Goal: Task Accomplishment & Management: Manage account settings

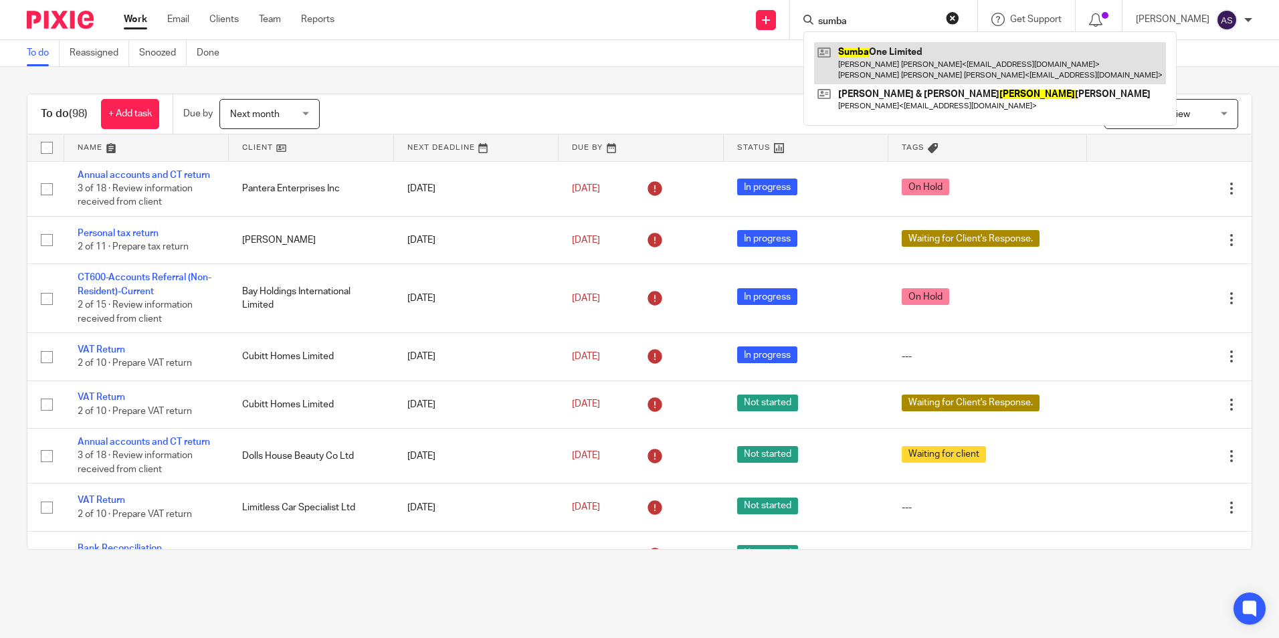
type input "sumba"
click at [885, 63] on link at bounding box center [990, 62] width 352 height 41
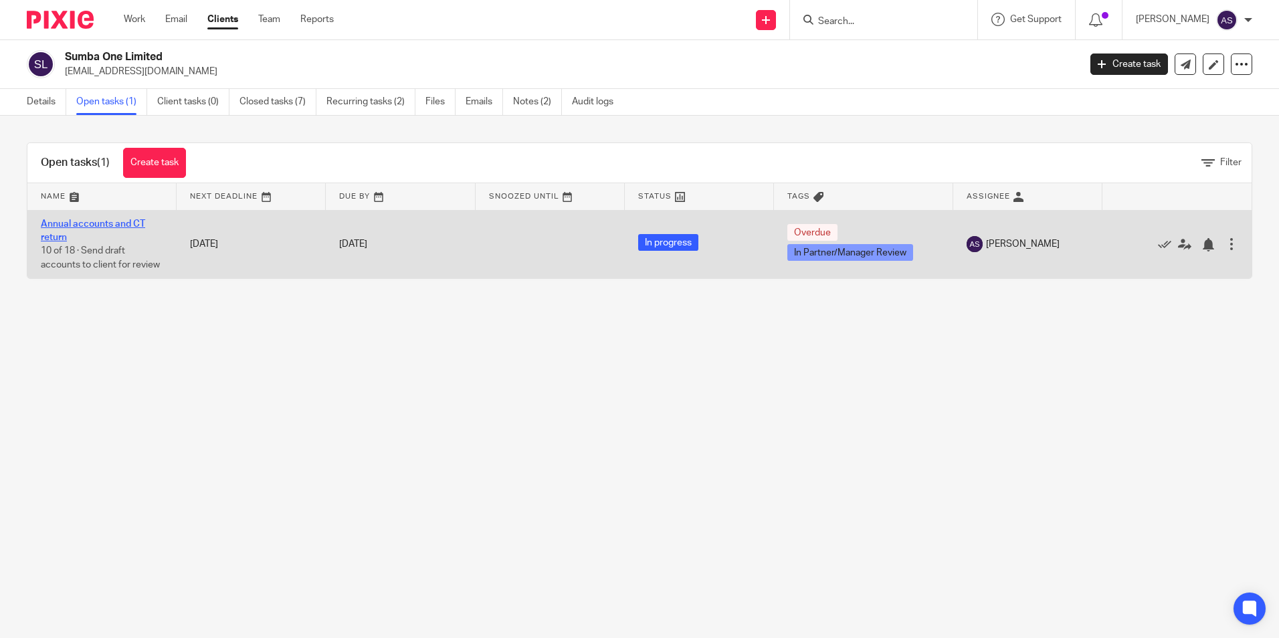
click at [64, 223] on link "Annual accounts and CT return" at bounding box center [93, 230] width 104 height 23
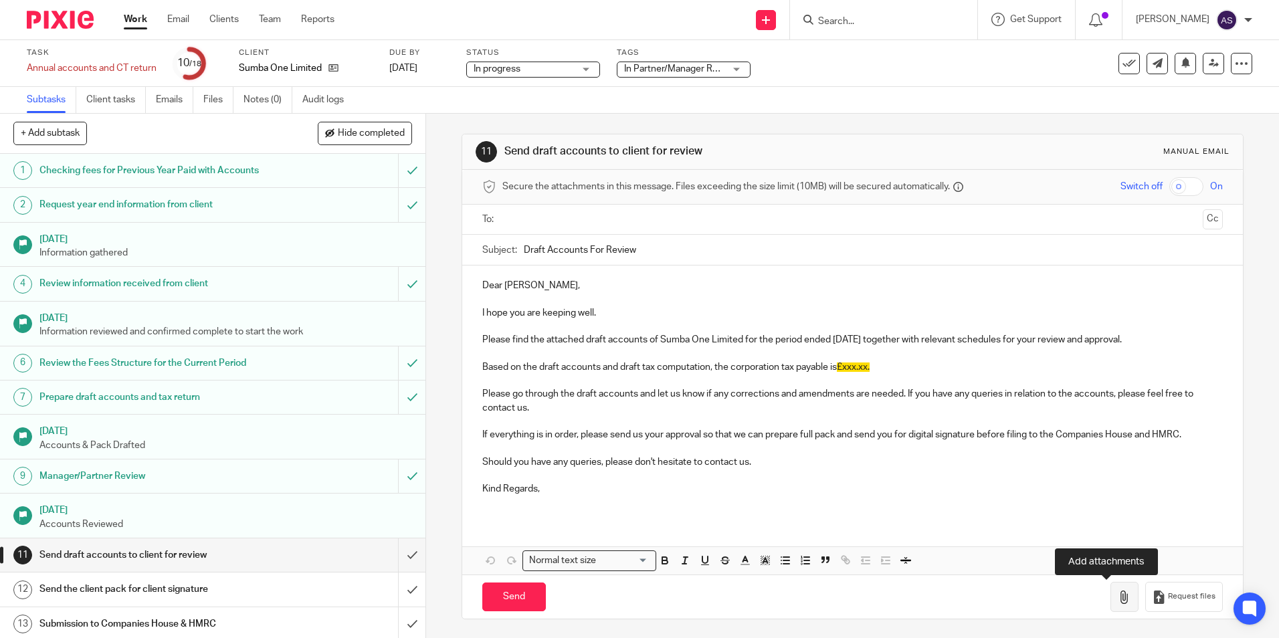
click at [1118, 601] on icon "button" at bounding box center [1124, 597] width 13 height 13
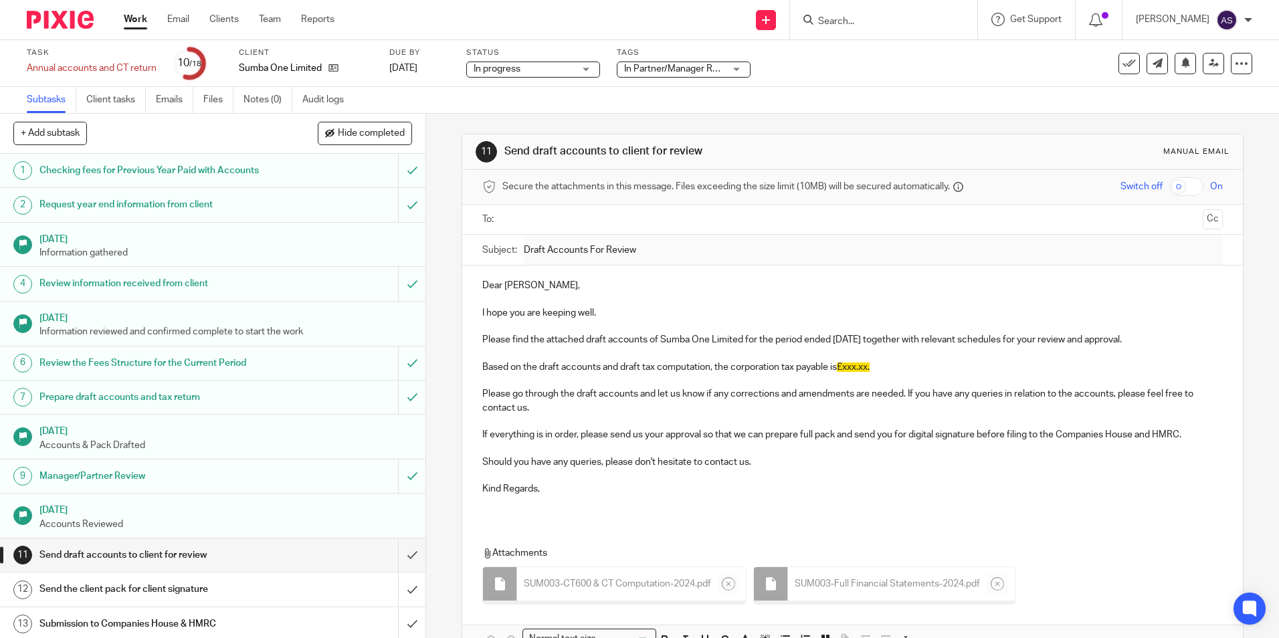
click at [673, 468] on p "Should you have any queries, please don't hesitate to contact us." at bounding box center [852, 462] width 740 height 13
click at [552, 500] on p at bounding box center [852, 502] width 740 height 13
drag, startPoint x: 838, startPoint y: 369, endPoint x: 890, endPoint y: 362, distance: 52.6
click at [890, 362] on p "Based on the draft accounts and draft tax computation, the corporation tax paya…" at bounding box center [852, 367] width 740 height 13
click at [889, 367] on p "Based on the draft accounts and draft tax computation, the corporation tax paya…" at bounding box center [852, 367] width 740 height 13
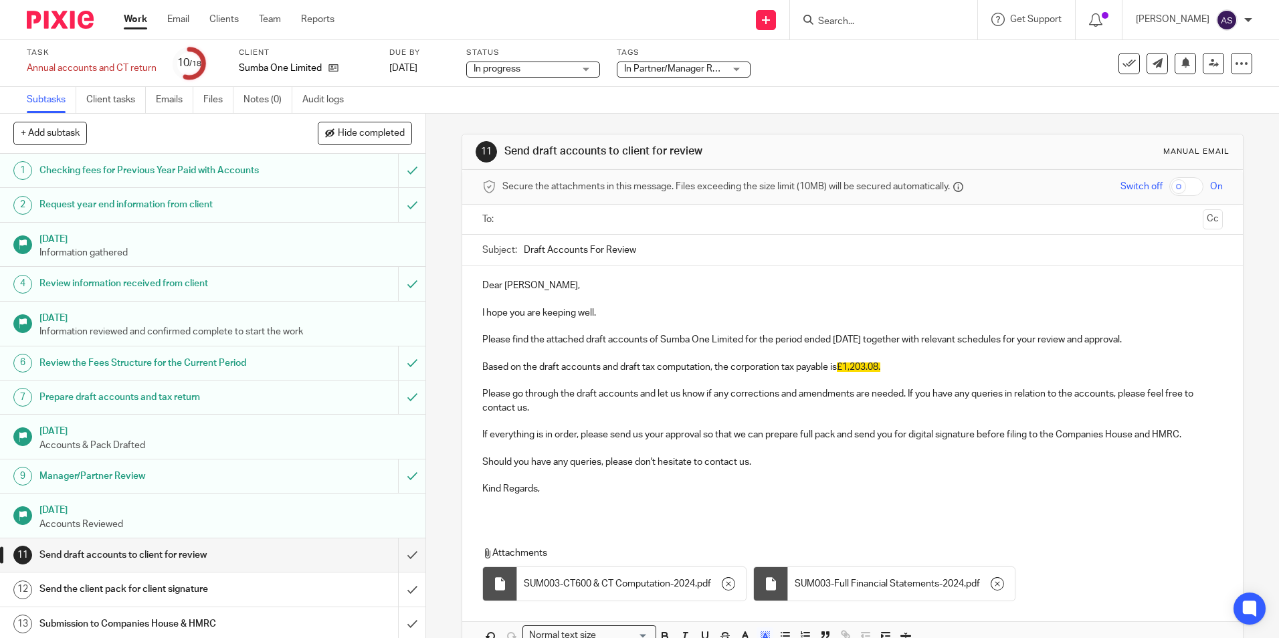
click at [646, 255] on input "Draft Accounts For Review" at bounding box center [873, 250] width 698 height 30
click at [626, 337] on p "Please find the attached draft accounts of Sumba One Limited for the period end…" at bounding box center [852, 339] width 740 height 13
copy p "Sumba One Limited for the period ended 31 Dec 2024"
drag, startPoint x: 656, startPoint y: 339, endPoint x: 884, endPoint y: 345, distance: 228.2
click at [884, 345] on p "Please find the attached draft accounts of Sumba One Limited for the period end…" at bounding box center [852, 339] width 740 height 13
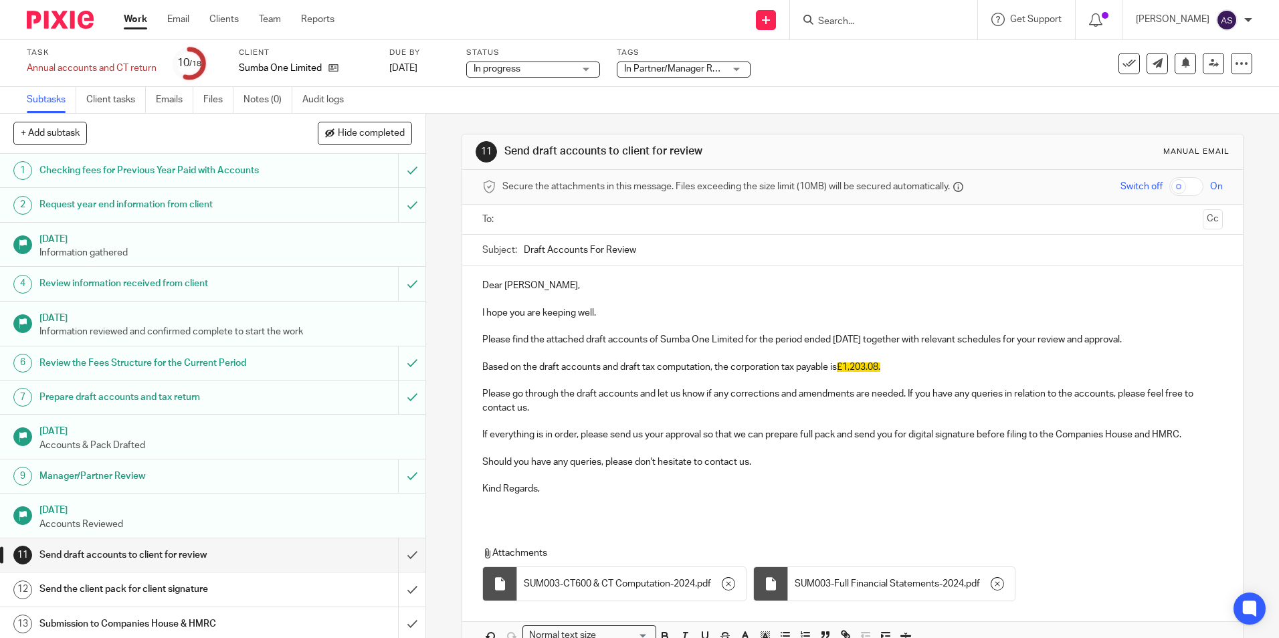
click at [638, 252] on input "Draft Accounts For Review" at bounding box center [873, 250] width 698 height 30
paste input "Sumba One Limited for the period ended 31 Dec 2024"
type input "Draft Accounts For Review-Sumba One Limited for the period ended 31 Dec 2024"
click at [589, 226] on input "text" at bounding box center [852, 219] width 690 height 15
click at [530, 504] on p at bounding box center [852, 505] width 740 height 13
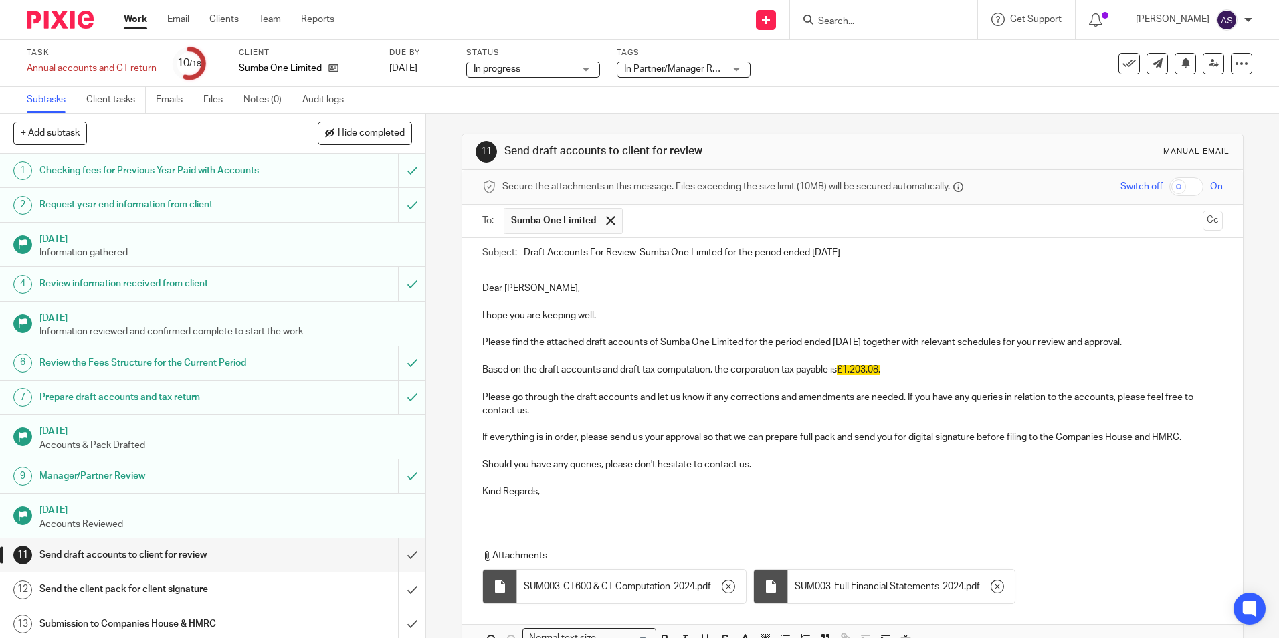
click at [496, 385] on p at bounding box center [852, 383] width 740 height 13
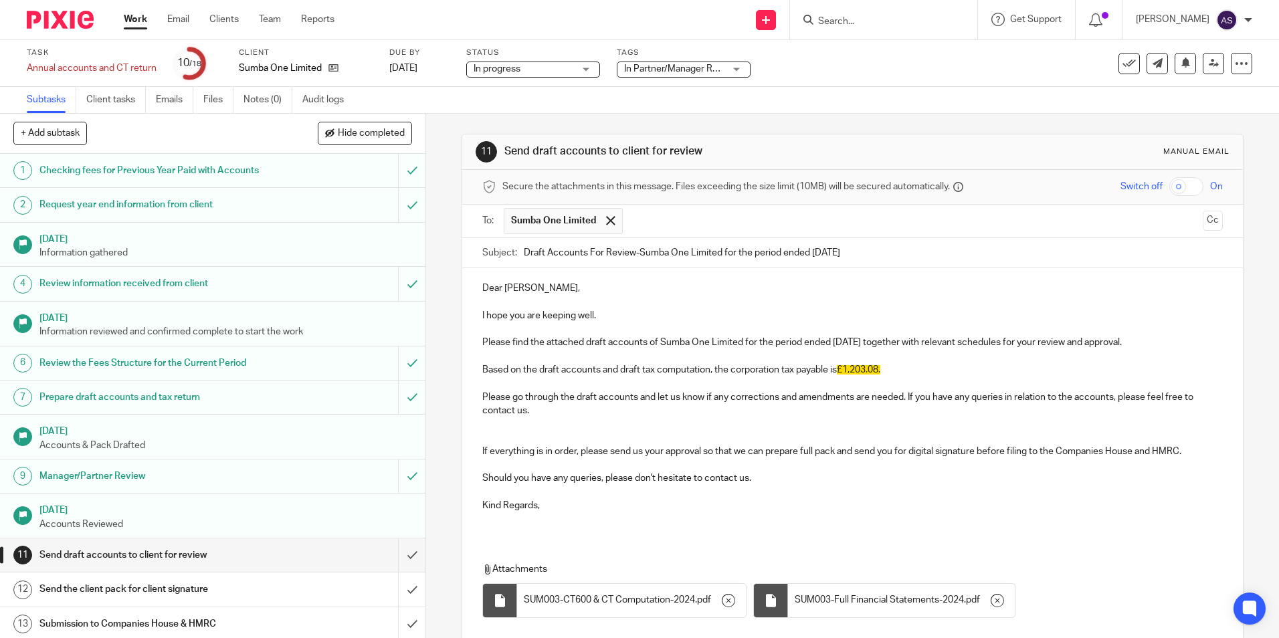
drag, startPoint x: 816, startPoint y: 397, endPoint x: 785, endPoint y: 407, distance: 32.4
click at [816, 397] on p "Please go through the draft accounts and let us know if any corrections and ame…" at bounding box center [852, 404] width 740 height 27
click at [549, 425] on p at bounding box center [852, 423] width 740 height 13
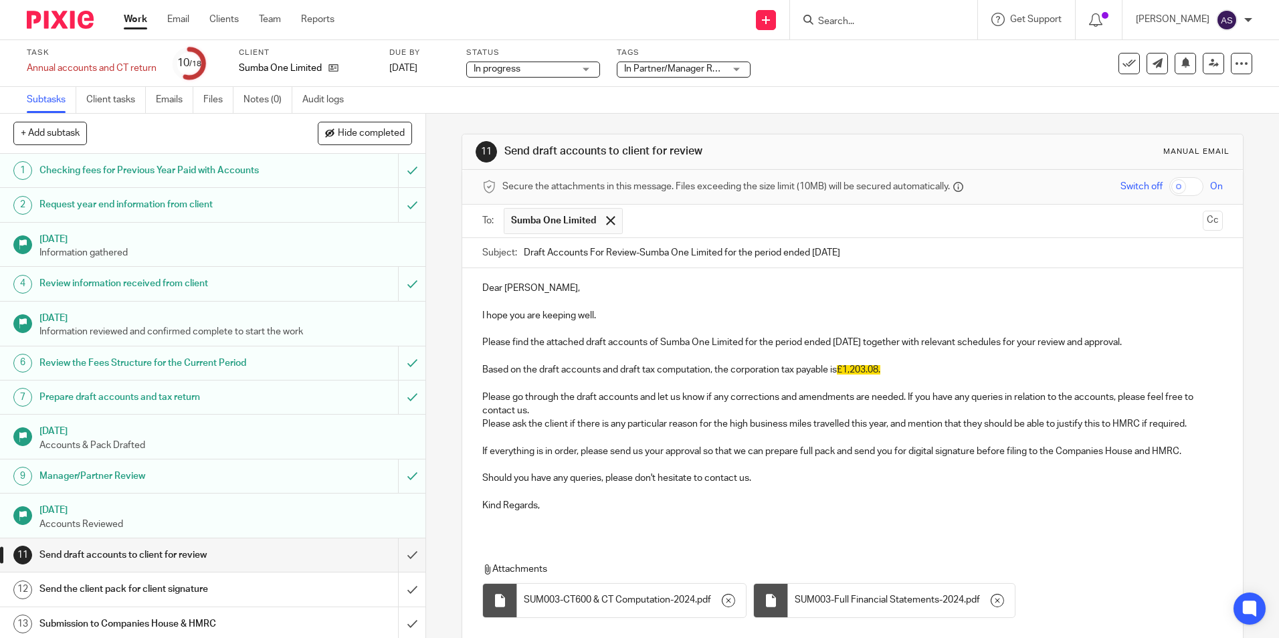
click at [543, 409] on p "Please go through the draft accounts and let us know if any corrections and ame…" at bounding box center [852, 404] width 740 height 27
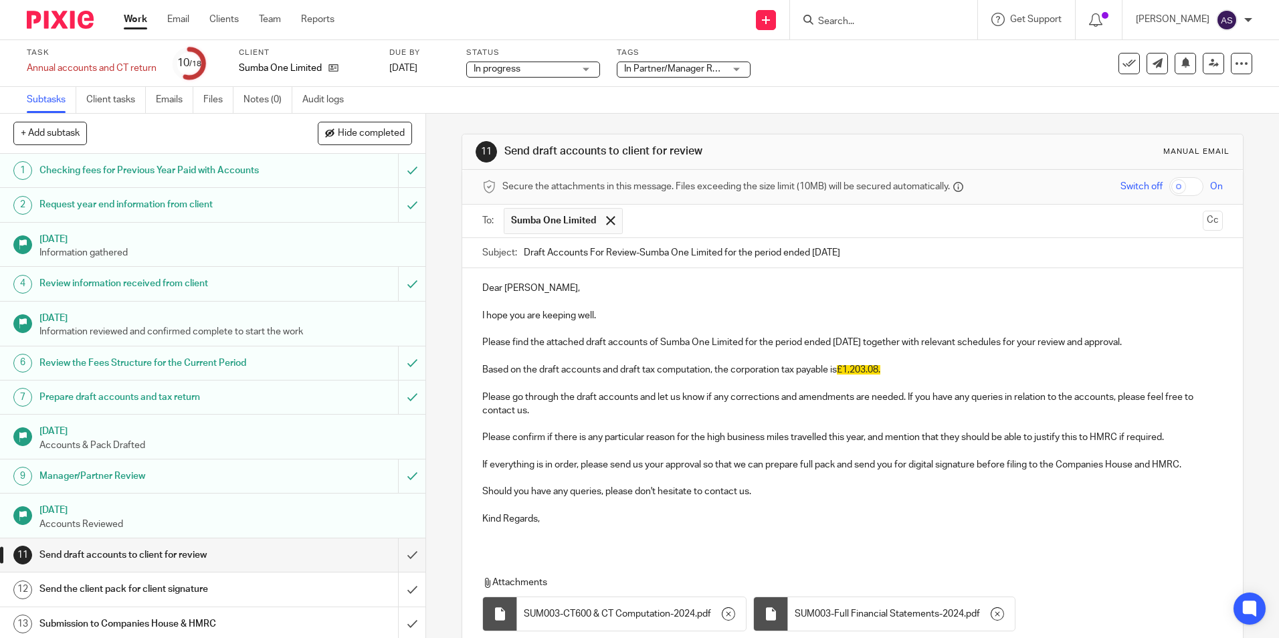
click at [923, 442] on p "Please confirm if there is any particular reason for the high business miles tr…" at bounding box center [852, 437] width 740 height 13
click at [883, 438] on p "Please confirm if there is any particular reason for the high business miles tr…" at bounding box center [852, 437] width 740 height 13
drag, startPoint x: 886, startPoint y: 438, endPoint x: 958, endPoint y: 438, distance: 71.6
click at [958, 438] on p "Please confirm if there is any particular reason for the high business miles tr…" at bounding box center [852, 437] width 740 height 13
click at [1188, 434] on p "Please confirm if there is any particular reason for the high business miles tr…" at bounding box center [852, 437] width 740 height 13
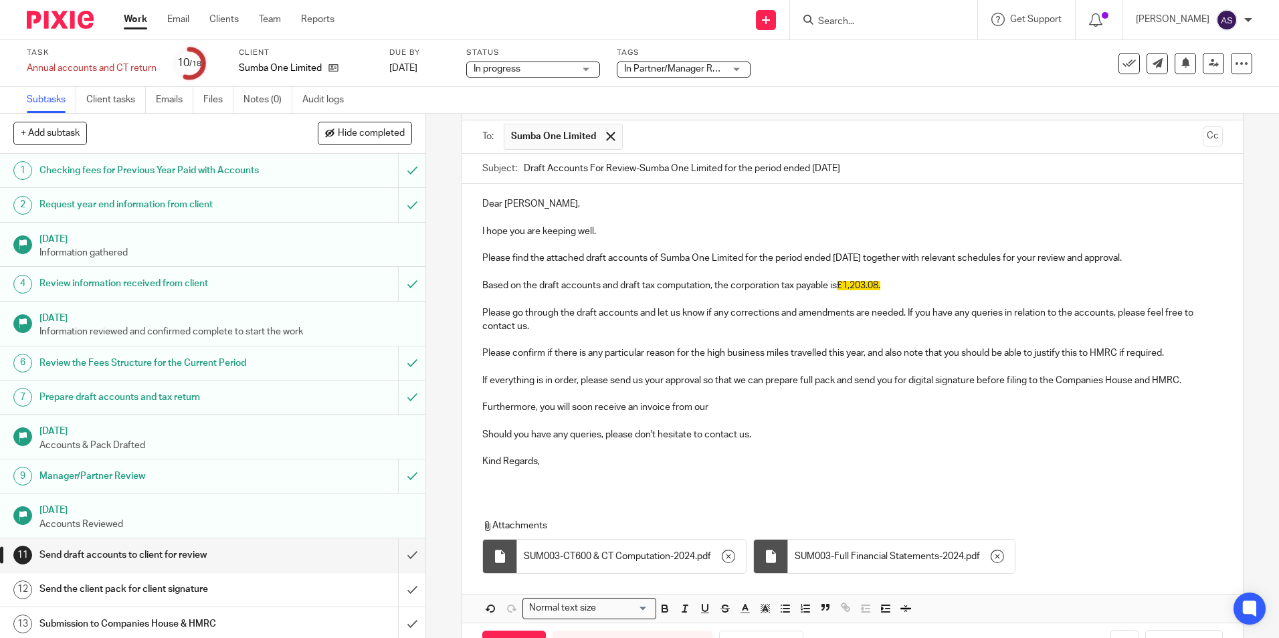
scroll to position [134, 0]
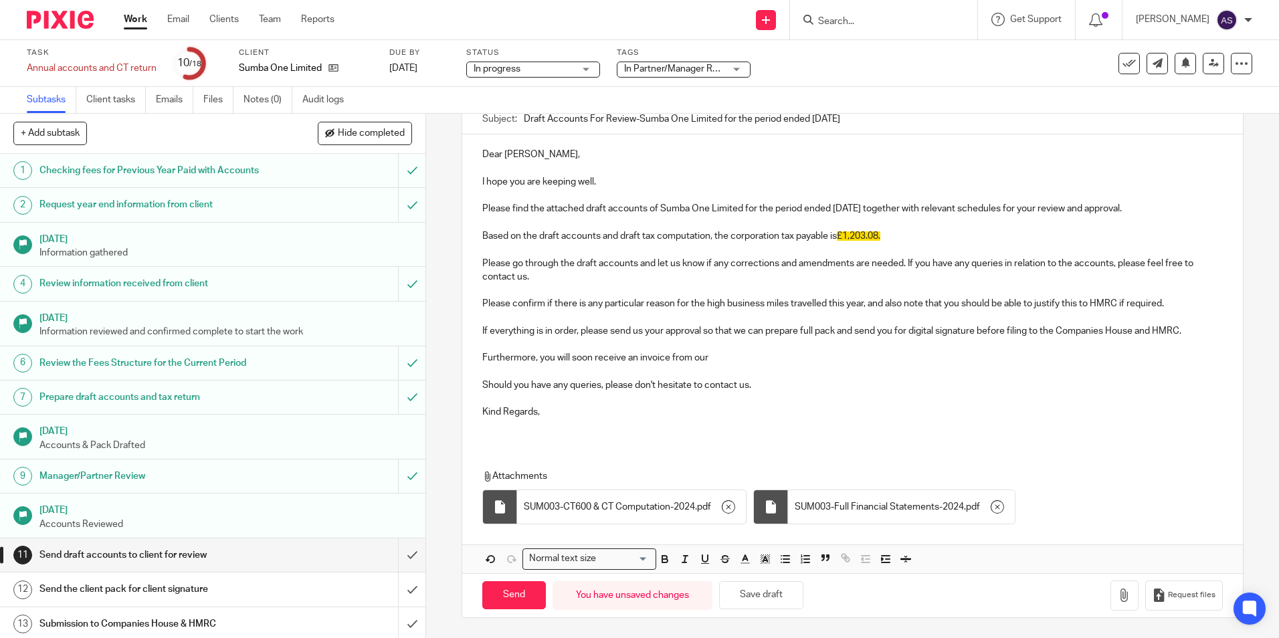
click at [761, 384] on p "Should you have any queries, please don't hesitate to contact us." at bounding box center [852, 385] width 740 height 13
click at [717, 361] on p "Furthermore, you will soon receive an invoice from our" at bounding box center [852, 357] width 740 height 13
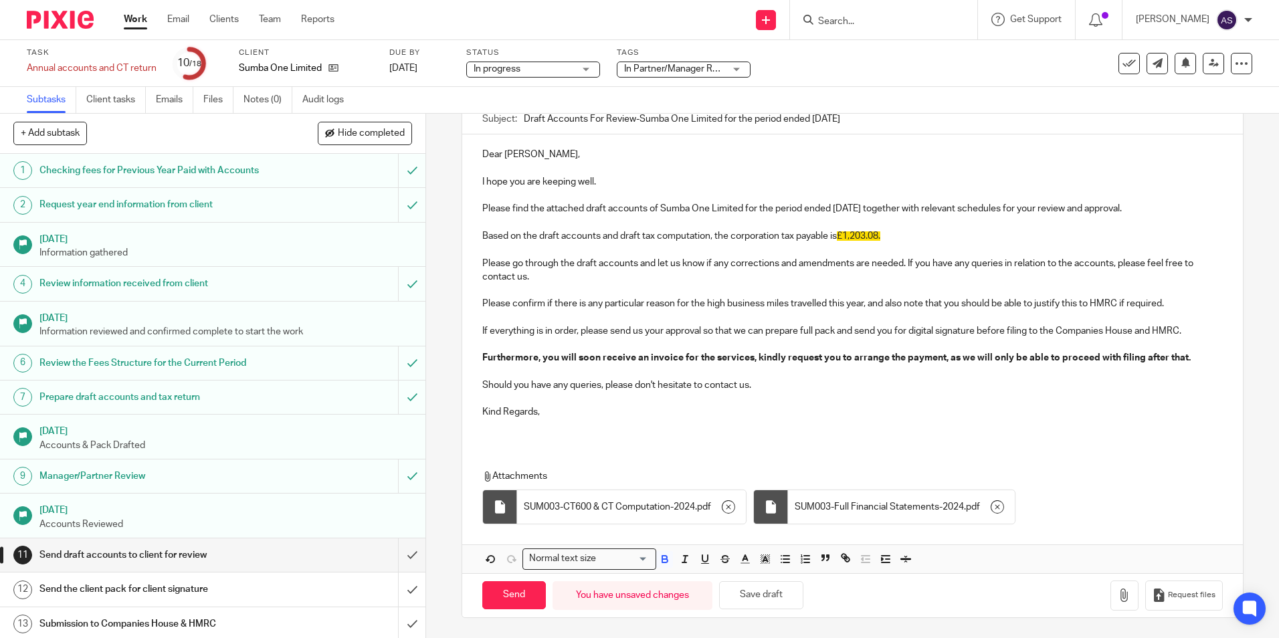
click at [646, 390] on p "Should you have any queries, please don't hesitate to contact us." at bounding box center [852, 385] width 740 height 13
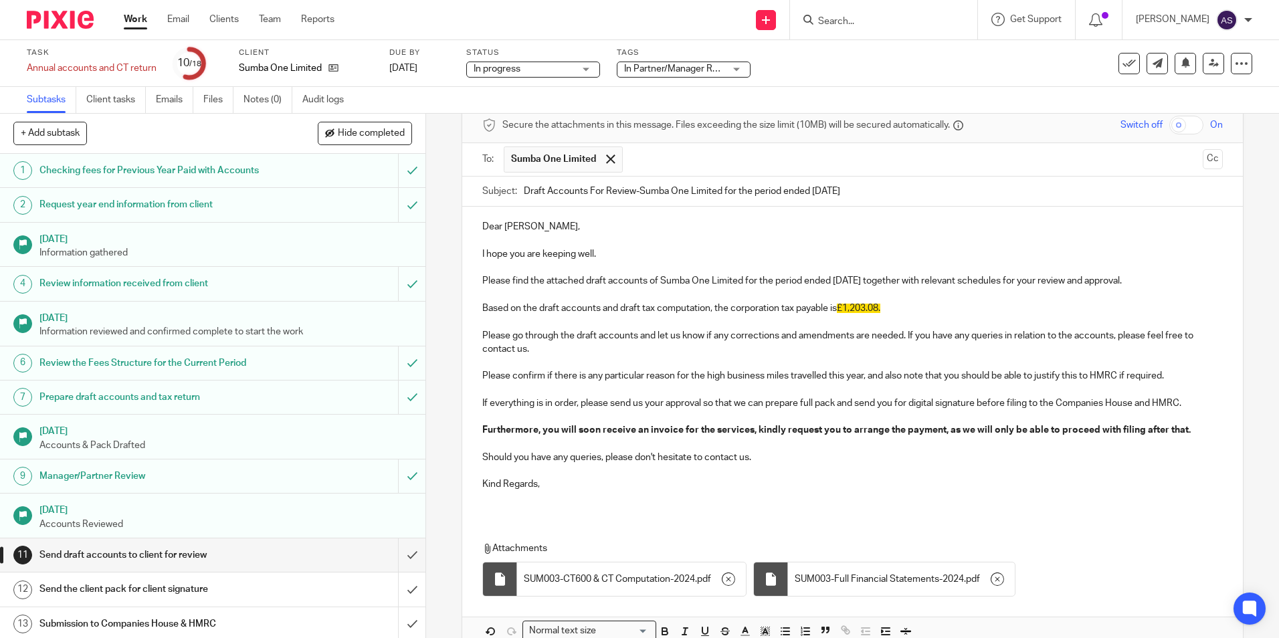
scroll to position [0, 0]
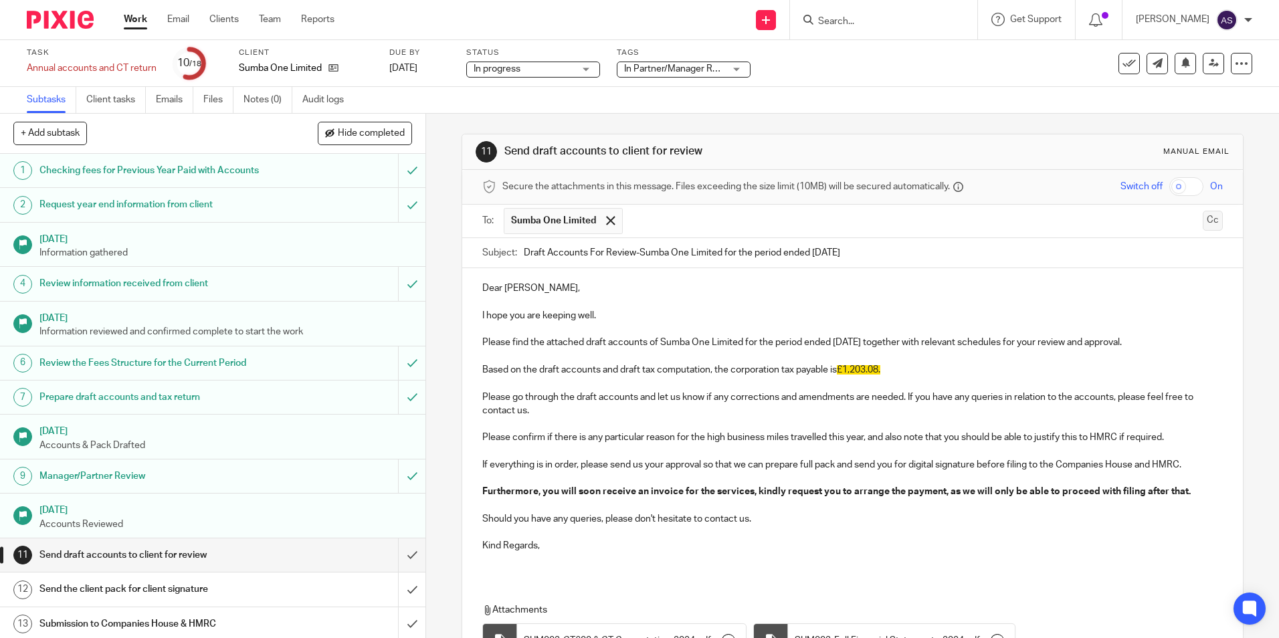
click at [1203, 217] on button "Cc" at bounding box center [1213, 221] width 20 height 20
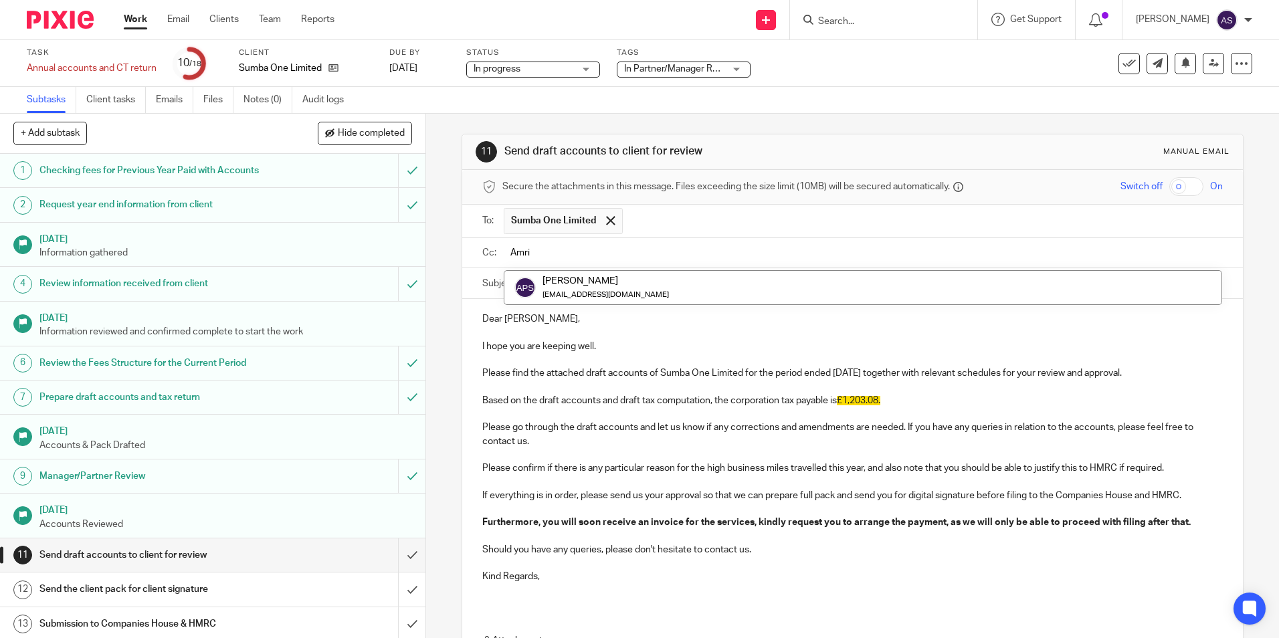
type input "Amri"
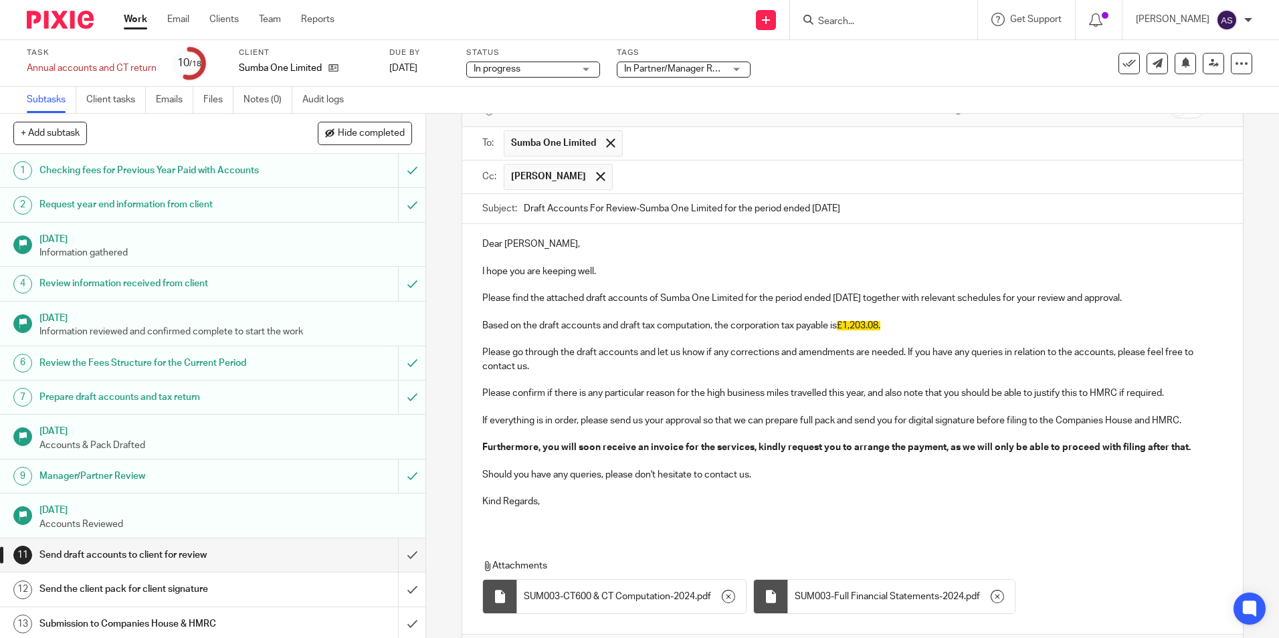
scroll to position [167, 0]
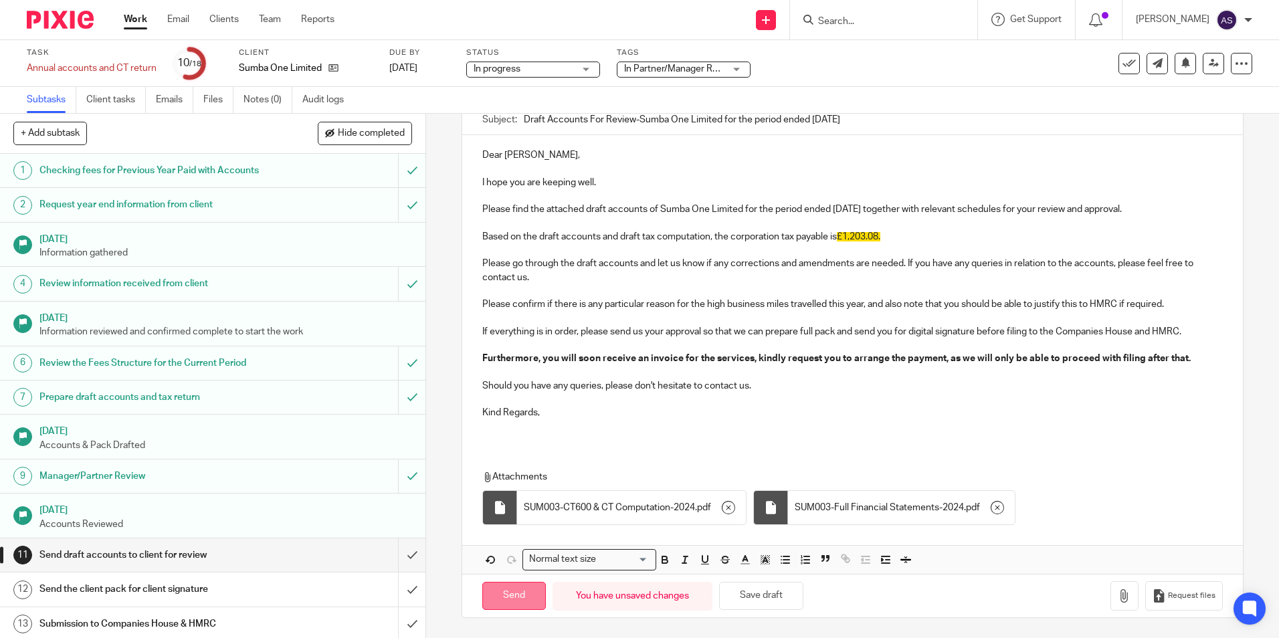
click at [517, 595] on input "Send" at bounding box center [514, 596] width 64 height 29
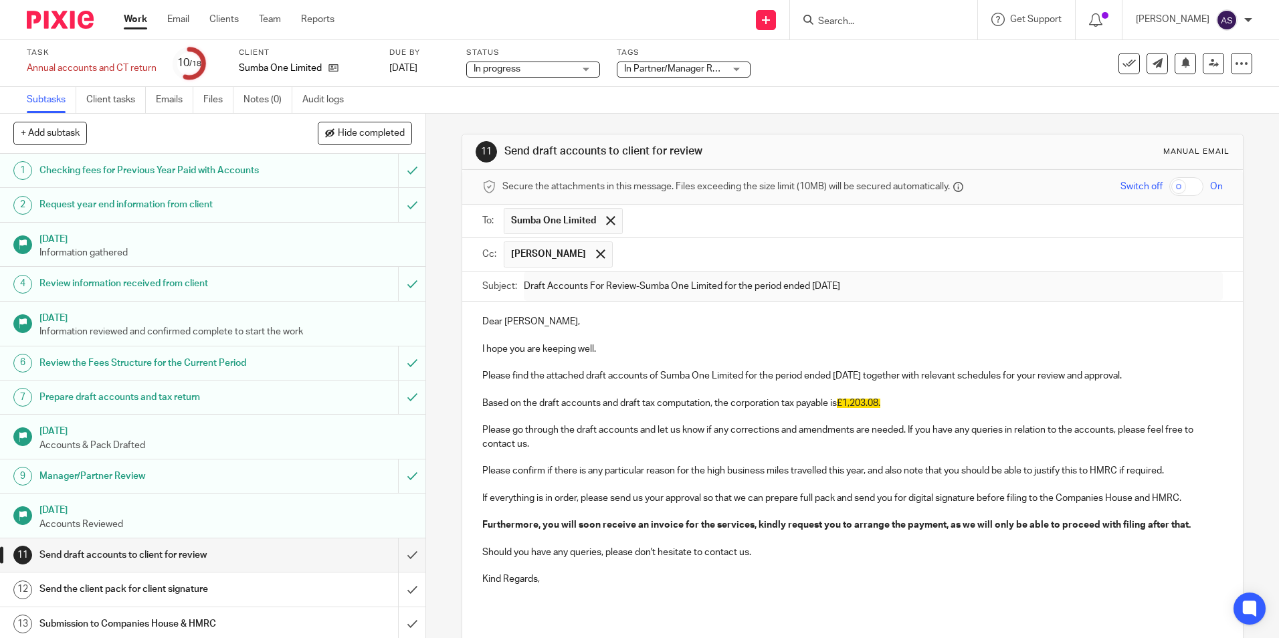
type input "Sent"
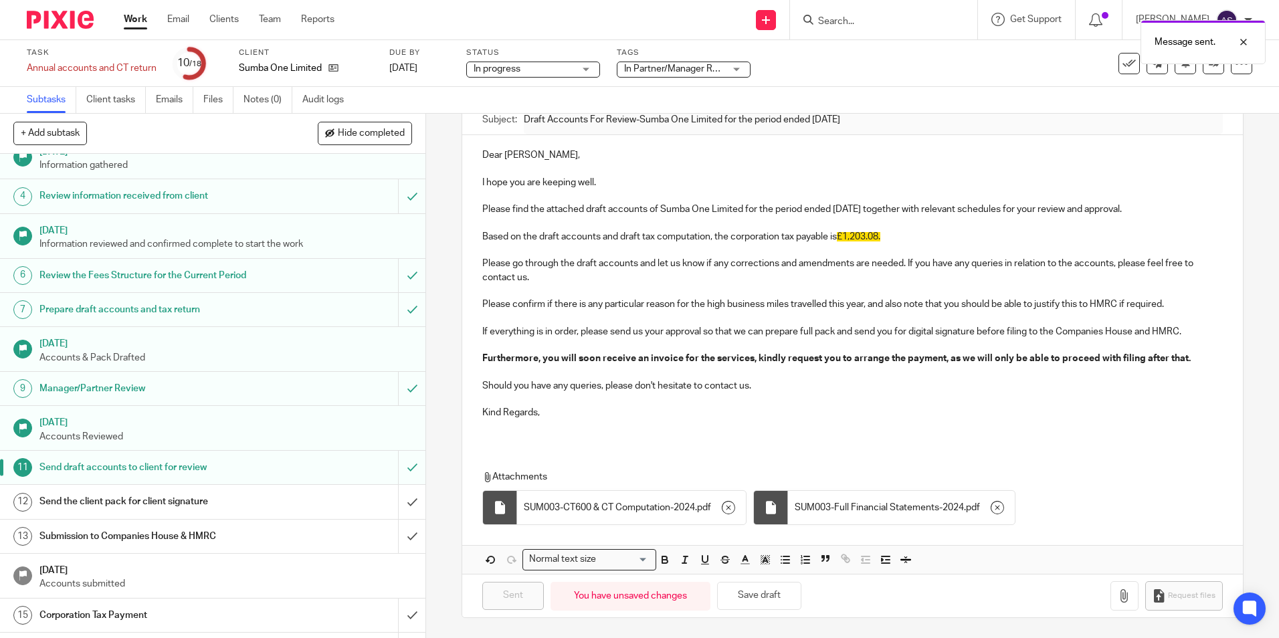
scroll to position [185, 0]
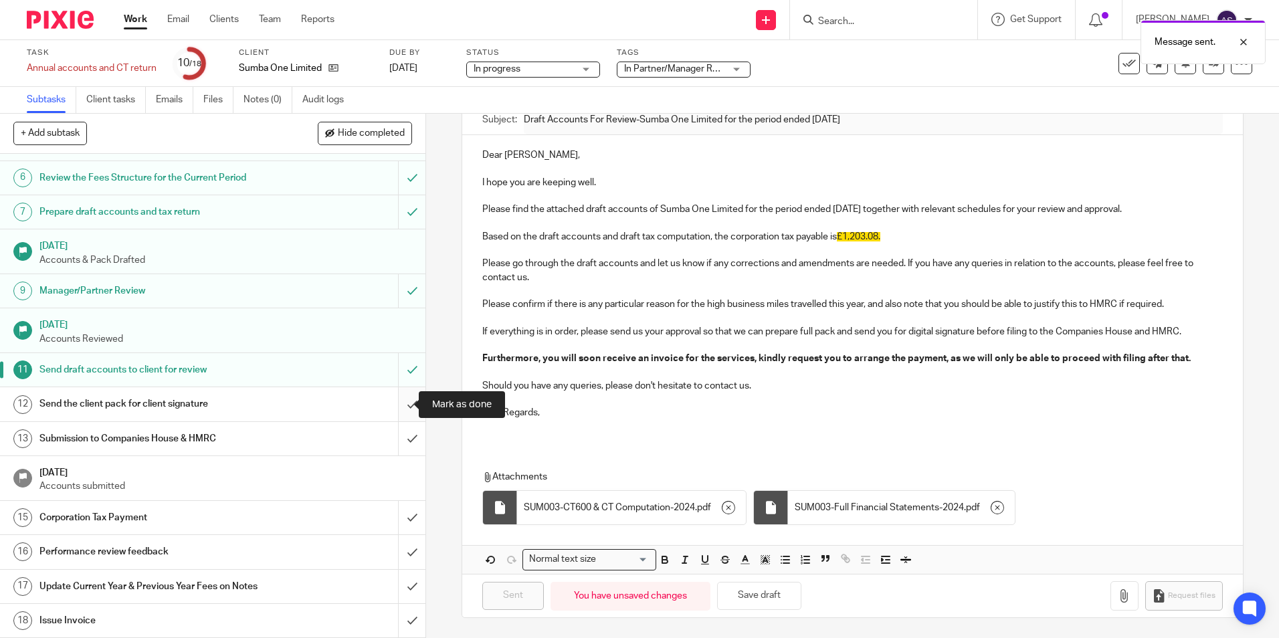
drag, startPoint x: 400, startPoint y: 397, endPoint x: 403, endPoint y: 404, distance: 7.5
click at [400, 397] on input "submit" at bounding box center [212, 403] width 425 height 33
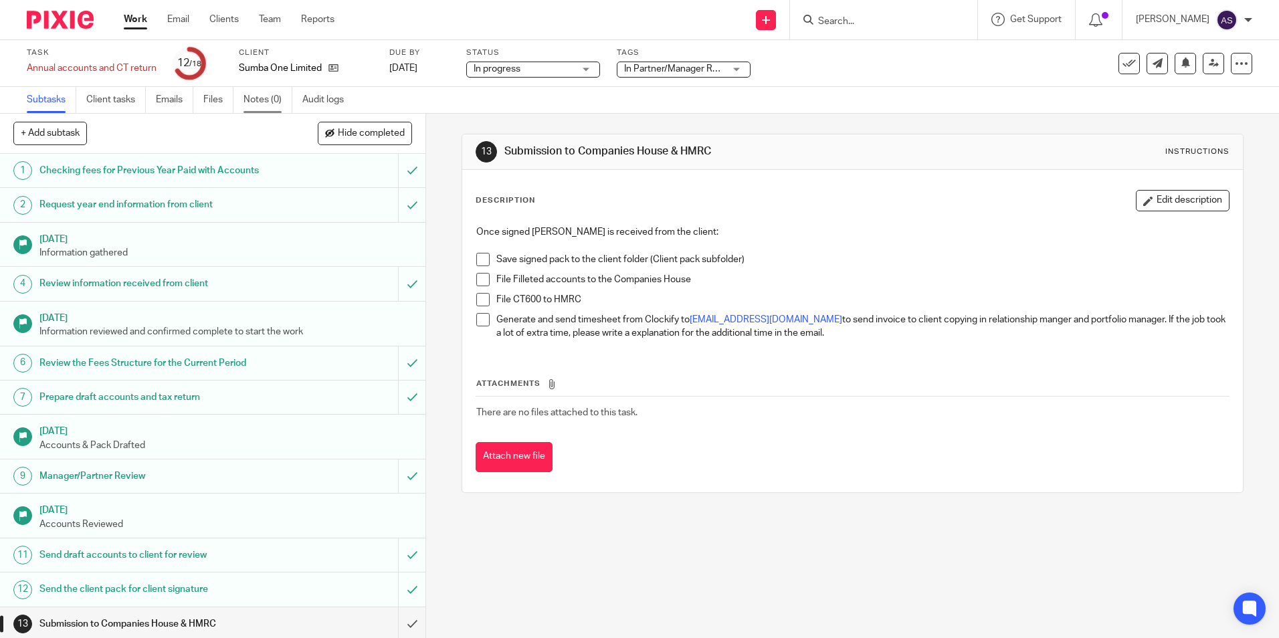
click at [275, 102] on link "Notes (0)" at bounding box center [268, 100] width 49 height 26
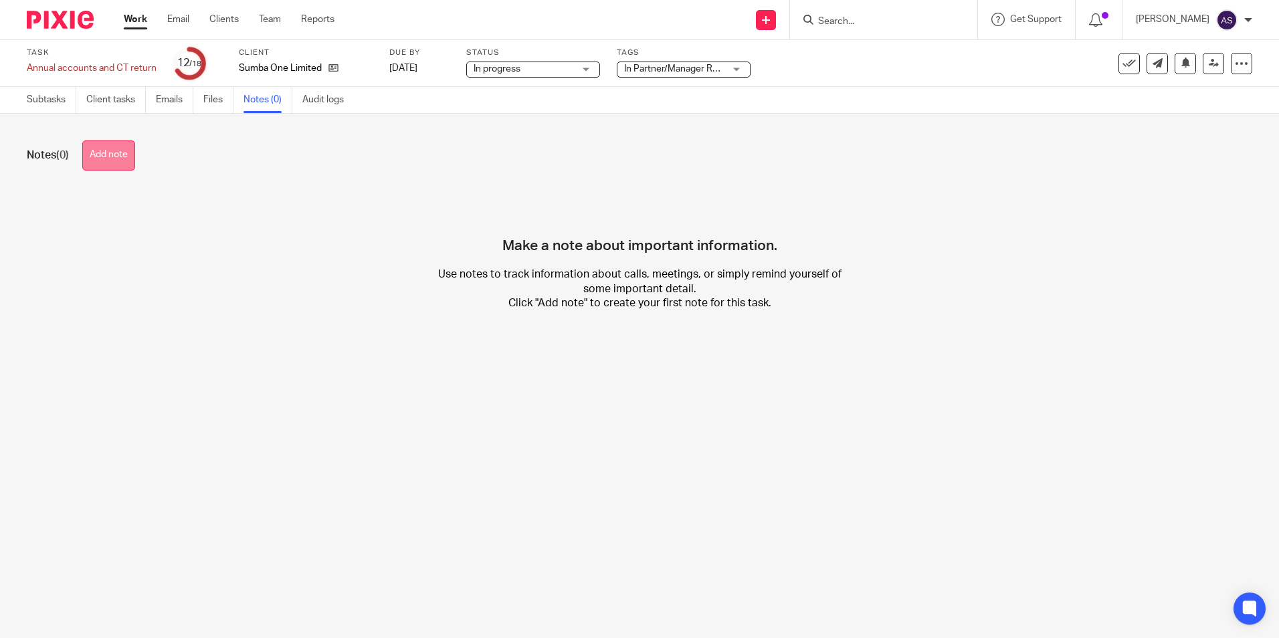
click at [93, 153] on button "Add note" at bounding box center [108, 155] width 53 height 30
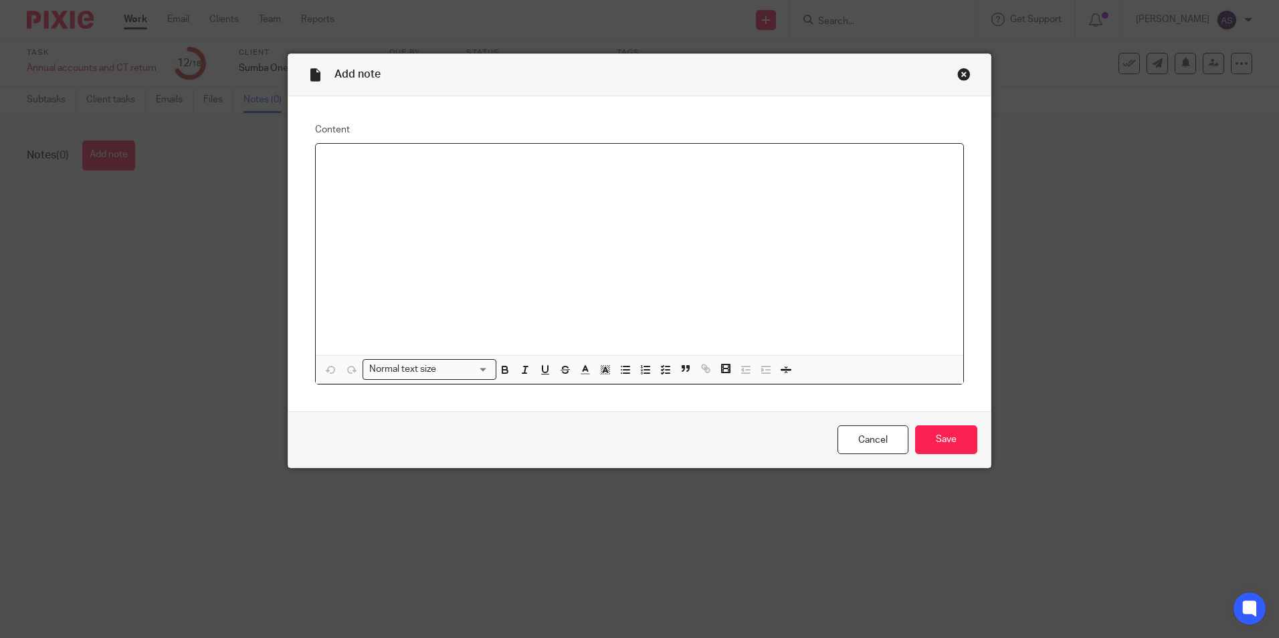
click at [957, 80] on div "Close this dialog window" at bounding box center [963, 74] width 13 height 13
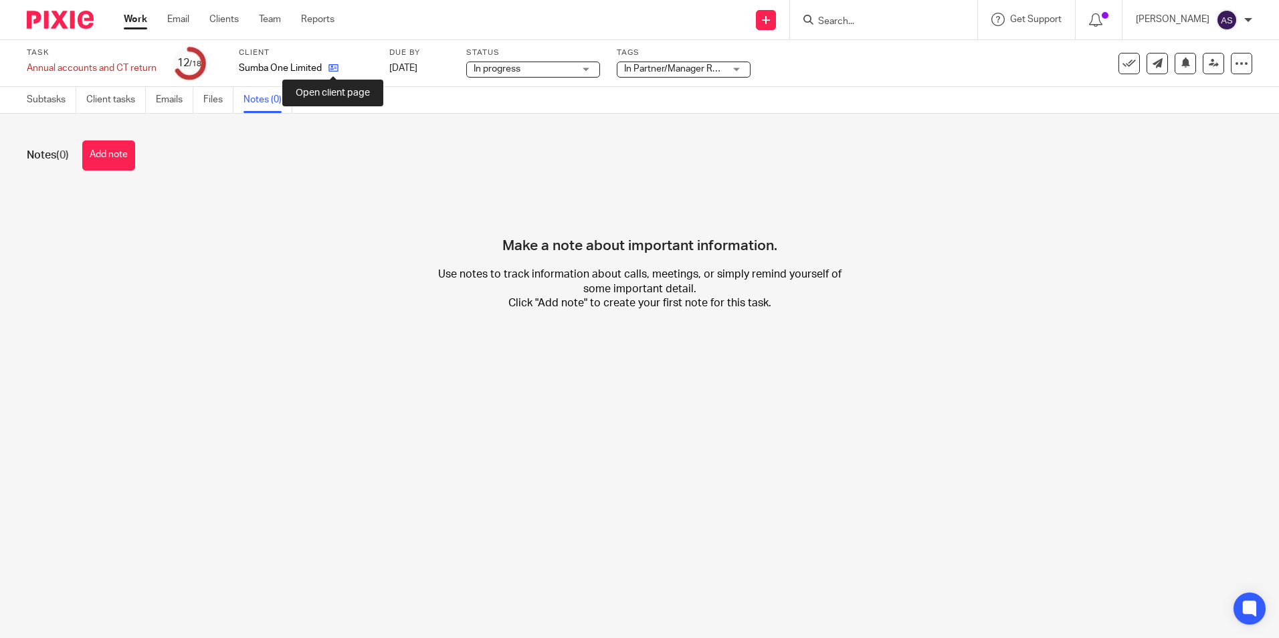
click at [328, 66] on icon at bounding box center [333, 68] width 10 height 10
click at [110, 161] on button "Add note" at bounding box center [108, 155] width 53 height 30
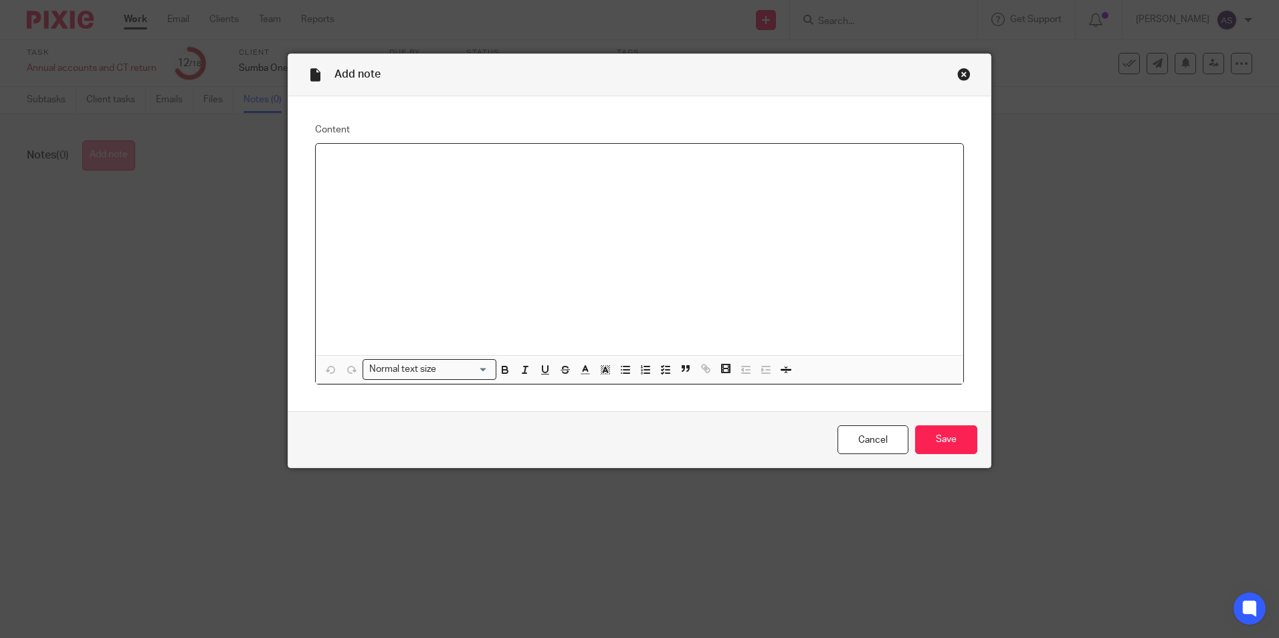
paste div
click at [492, 162] on p "Accountancy fee for the Y/E 31 Dec 2023: £400+VAT" at bounding box center [639, 161] width 626 height 13
click at [944, 444] on input "Save" at bounding box center [946, 439] width 62 height 29
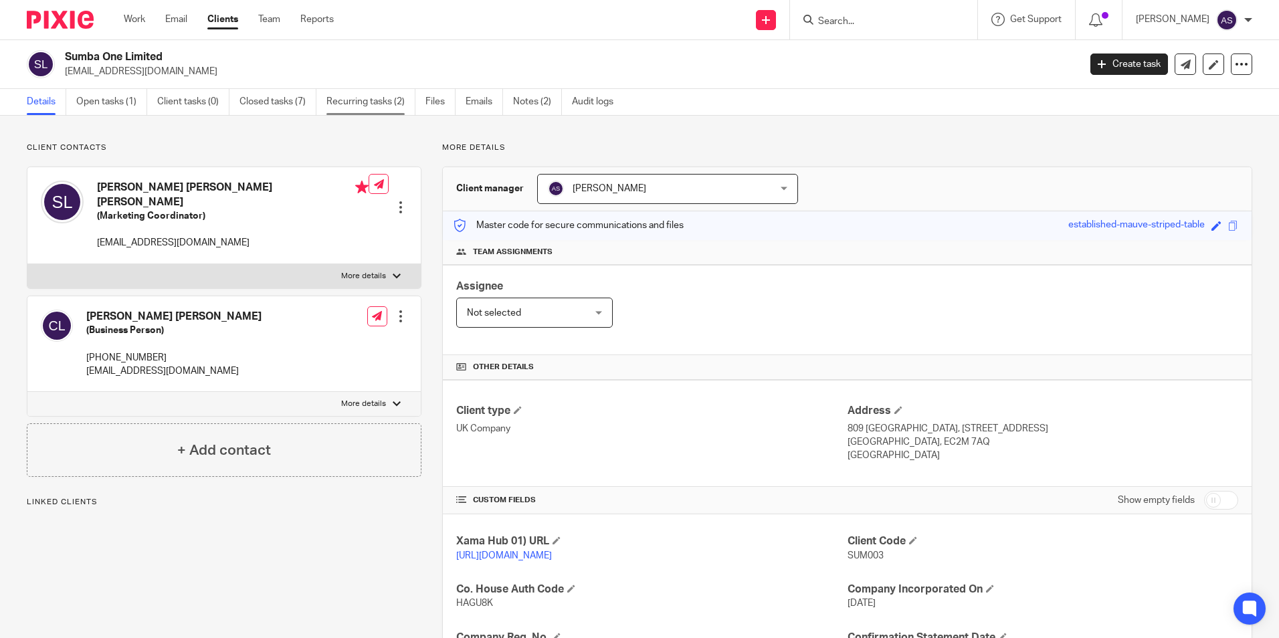
click at [386, 105] on link "Recurring tasks (2)" at bounding box center [370, 102] width 89 height 26
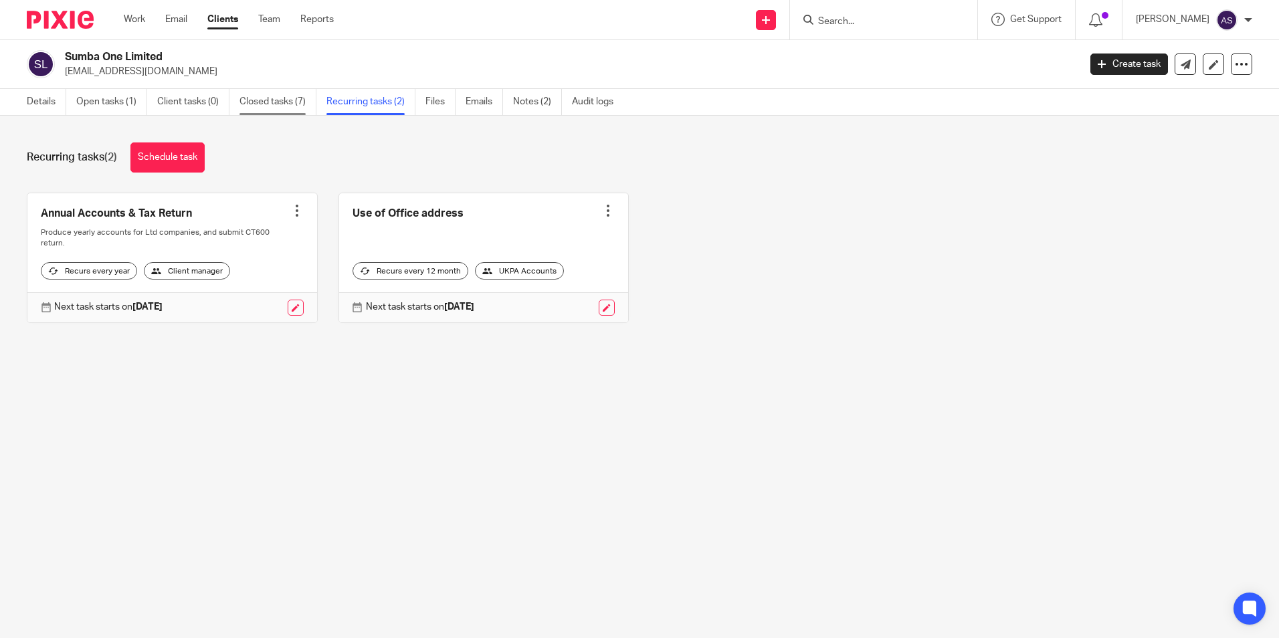
click at [289, 101] on link "Closed tasks (7)" at bounding box center [278, 102] width 77 height 26
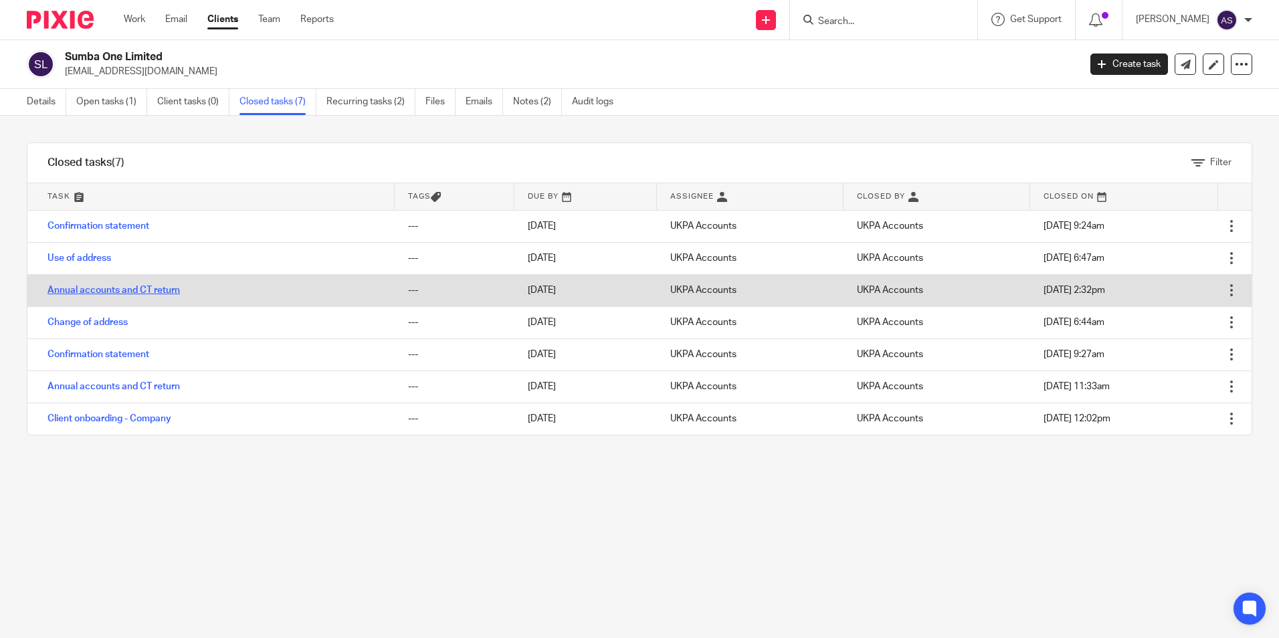
click at [112, 292] on link "Annual accounts and CT return" at bounding box center [113, 290] width 132 height 9
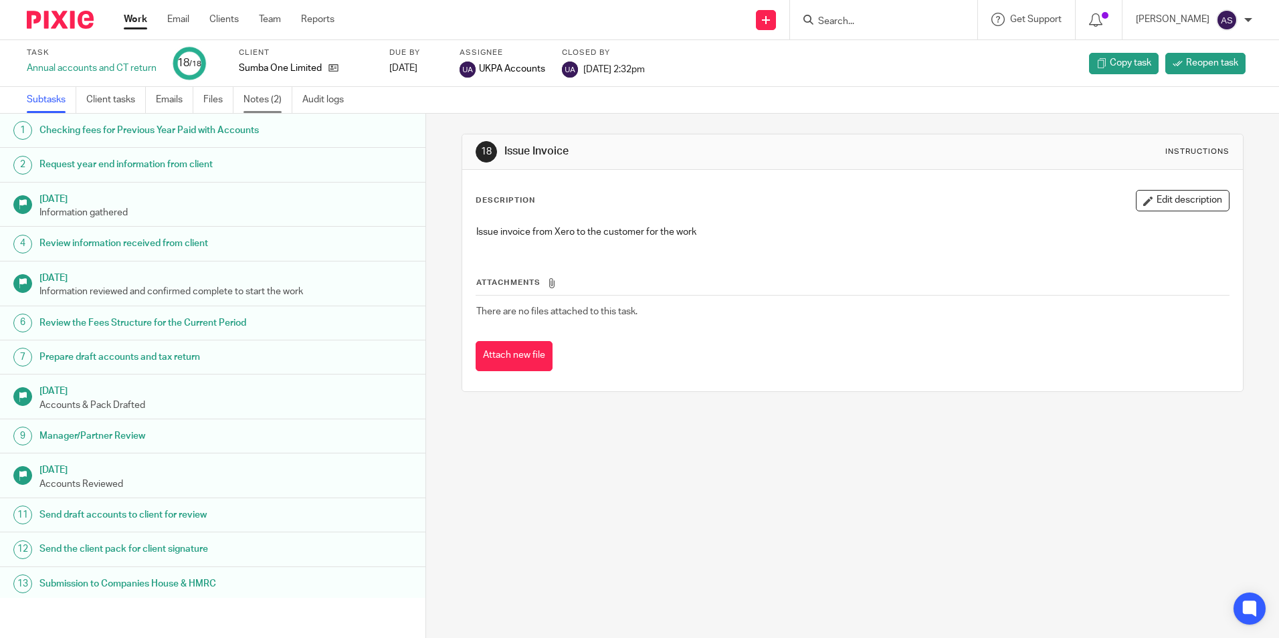
click at [275, 102] on link "Notes (2)" at bounding box center [268, 100] width 49 height 26
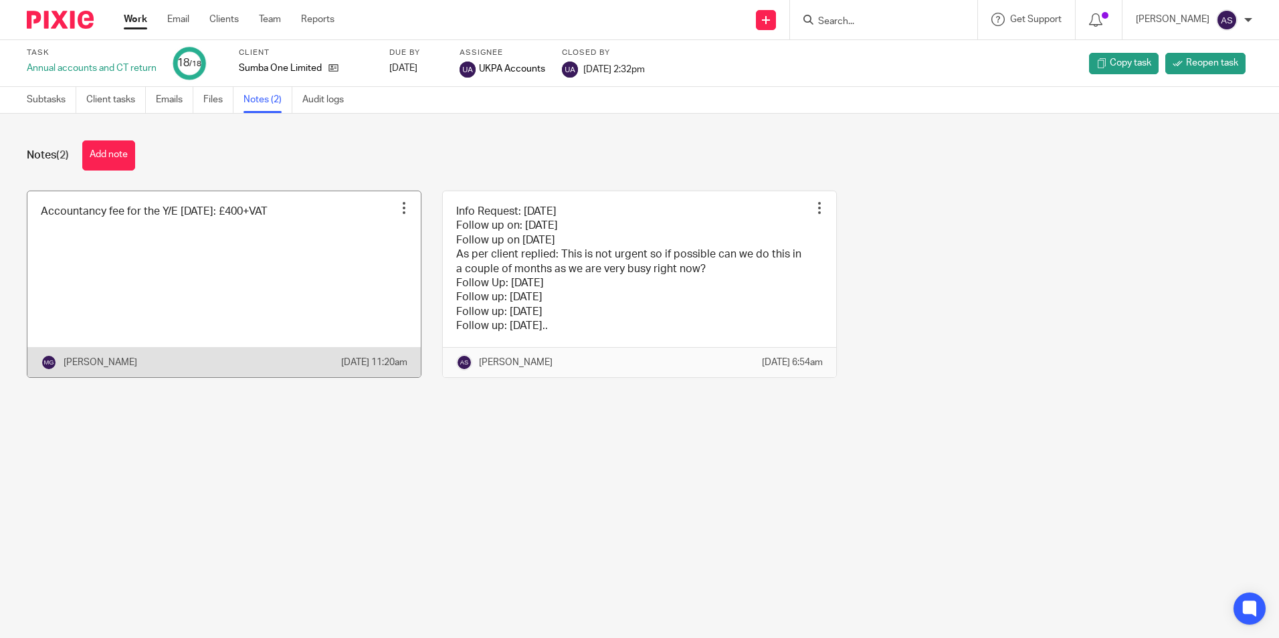
click at [383, 207] on link at bounding box center [223, 284] width 393 height 186
click at [394, 207] on div "Edit note Delete note" at bounding box center [404, 208] width 20 height 20
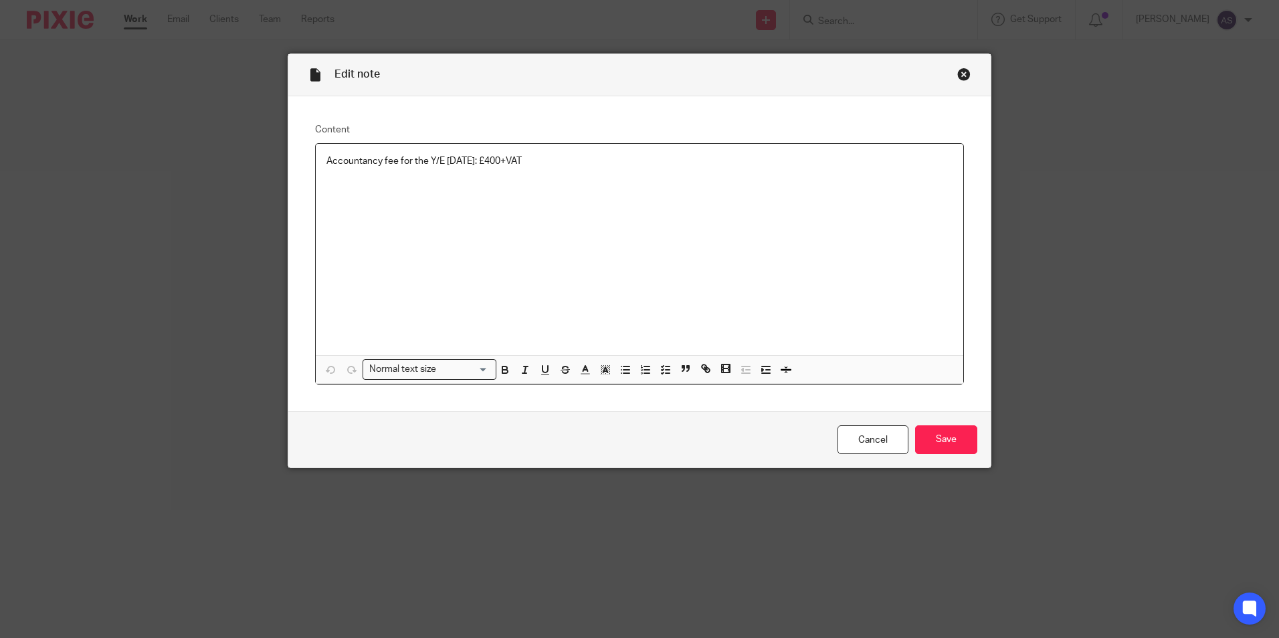
drag, startPoint x: 556, startPoint y: 171, endPoint x: 211, endPoint y: 187, distance: 345.6
click at [211, 187] on div "Edit note Content Accountancy fee for the Y/E 31 Dec 2023: £400+VAT Normal text…" at bounding box center [639, 319] width 1279 height 638
copy p "Accountancy fee for the Y/E 31 Dec 2023: £400+VAT"
click at [928, 436] on input "Save" at bounding box center [946, 439] width 62 height 29
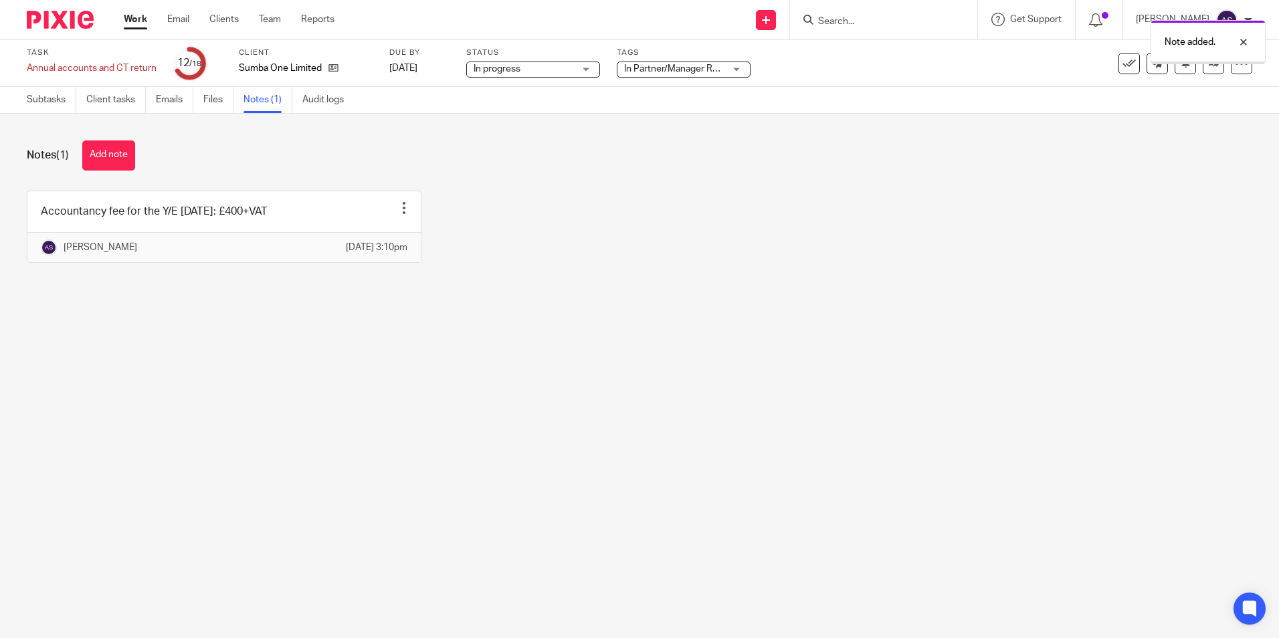
click at [593, 474] on main "Task Annual accounts and CT return Save Annual accounts and CT return 12 /18 Cl…" at bounding box center [639, 319] width 1279 height 638
click at [682, 62] on div "Note added." at bounding box center [953, 38] width 626 height 51
click at [684, 67] on span "In Partner/Manager Review" at bounding box center [680, 68] width 112 height 9
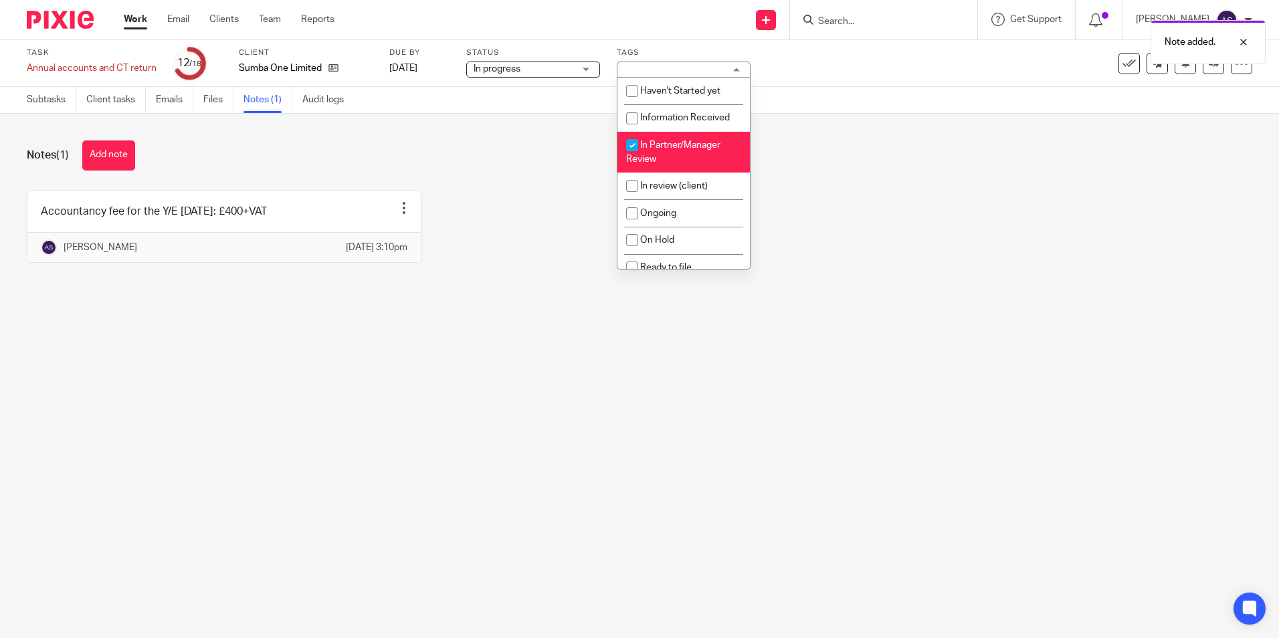
click at [669, 151] on li "In Partner/Manager Review" at bounding box center [683, 152] width 132 height 41
checkbox input "false"
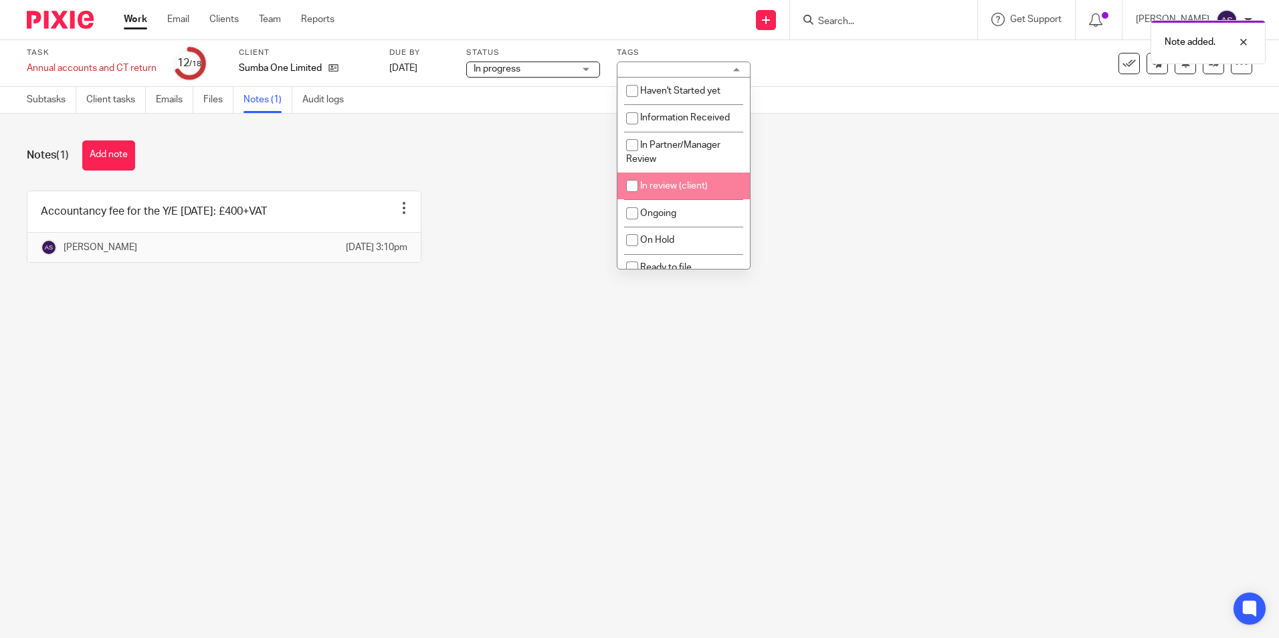
click at [677, 188] on span "In review (client)" at bounding box center [674, 185] width 68 height 9
checkbox input "true"
drag, startPoint x: 943, startPoint y: 281, endPoint x: 1071, endPoint y: 159, distance: 177.0
click at [943, 278] on div "Accountancy fee for the Y/E [DATE]: £400+VAT Edit note Delete note [PERSON_NAME…" at bounding box center [629, 237] width 1246 height 92
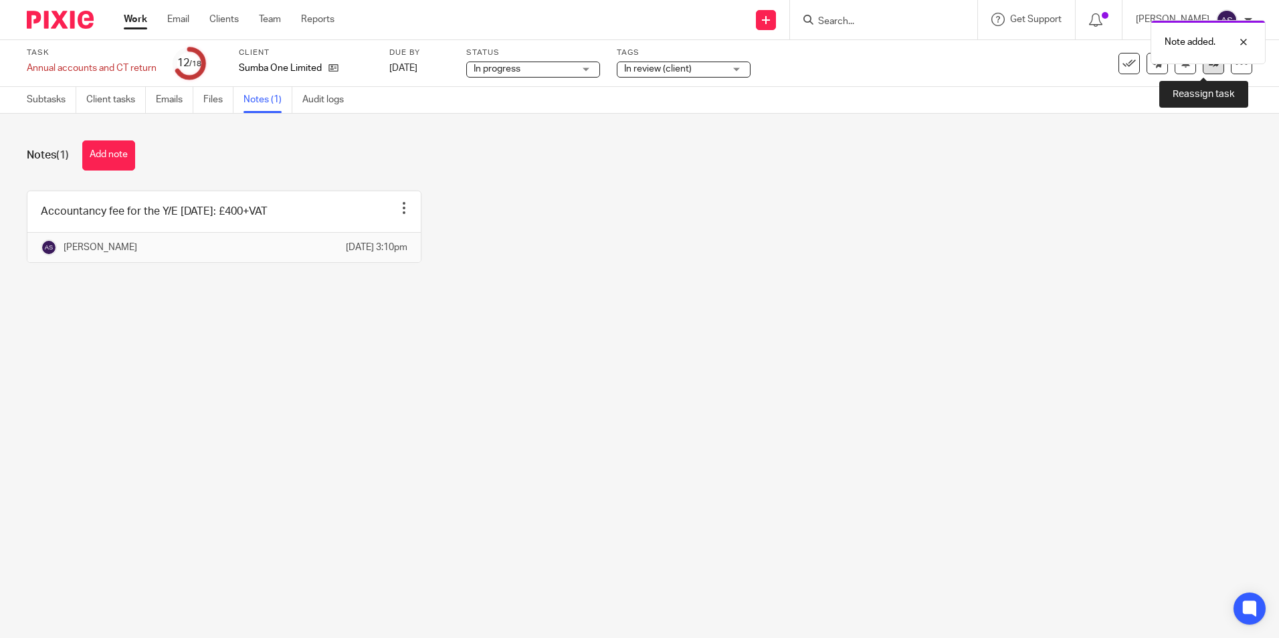
click at [1209, 66] on icon at bounding box center [1214, 63] width 10 height 10
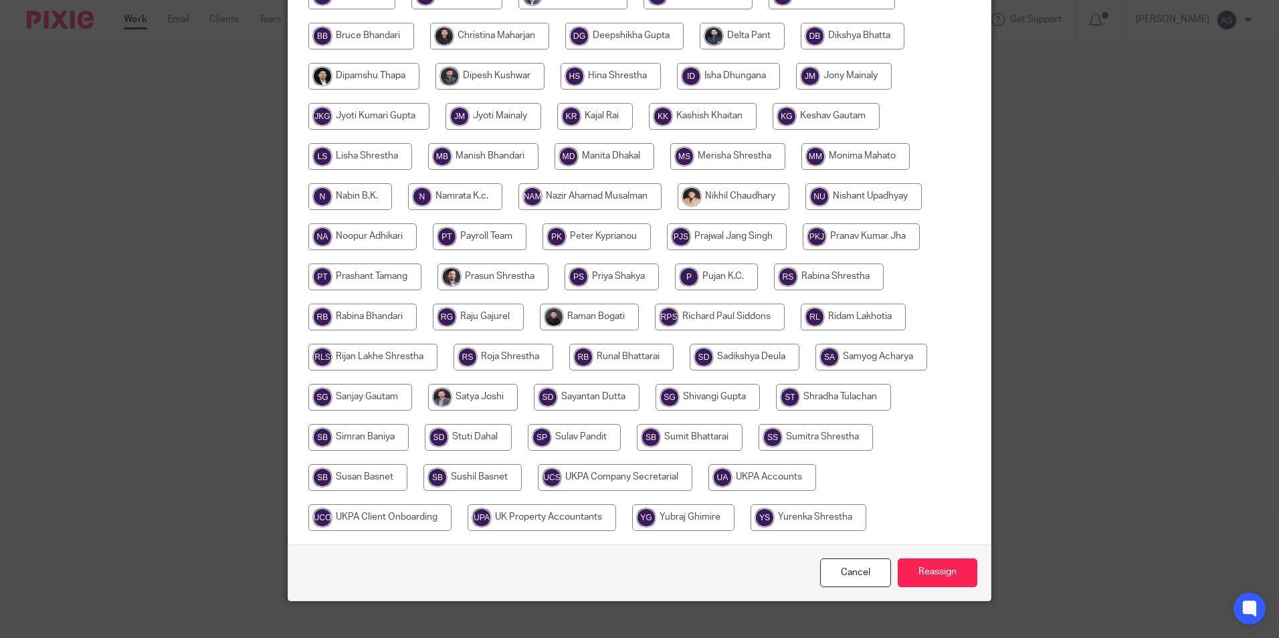
scroll to position [397, 0]
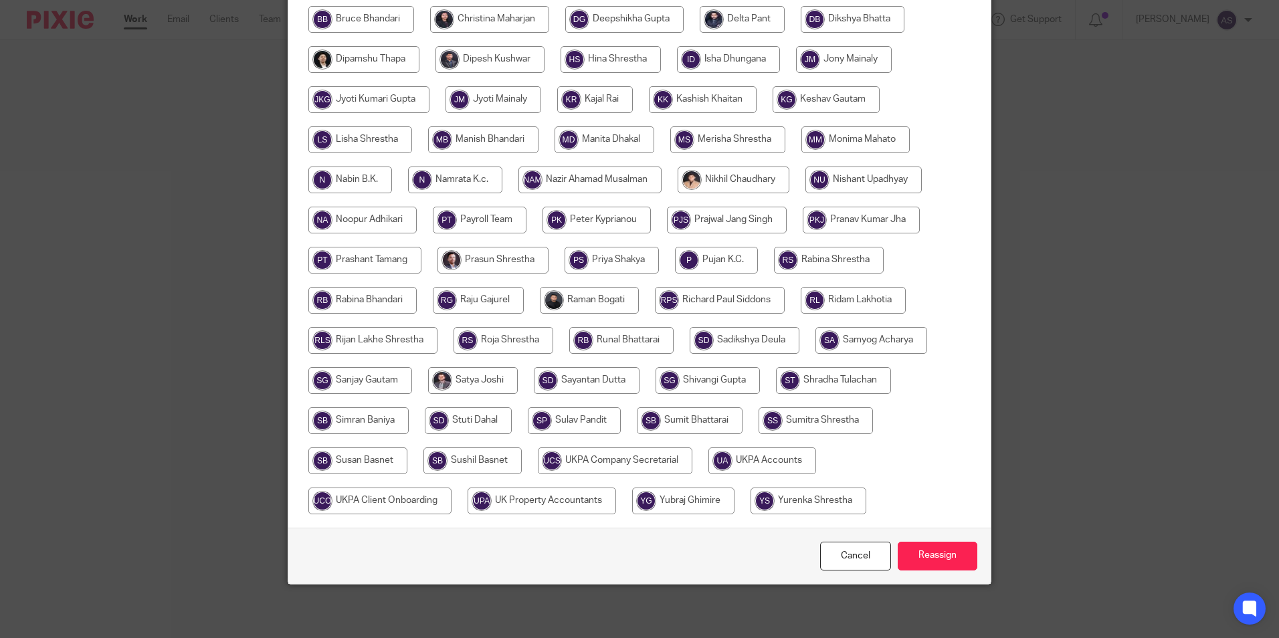
click at [776, 448] on input "radio" at bounding box center [762, 461] width 108 height 27
radio input "true"
click at [918, 554] on input "Reassign" at bounding box center [938, 556] width 80 height 29
